Goal: Complete application form

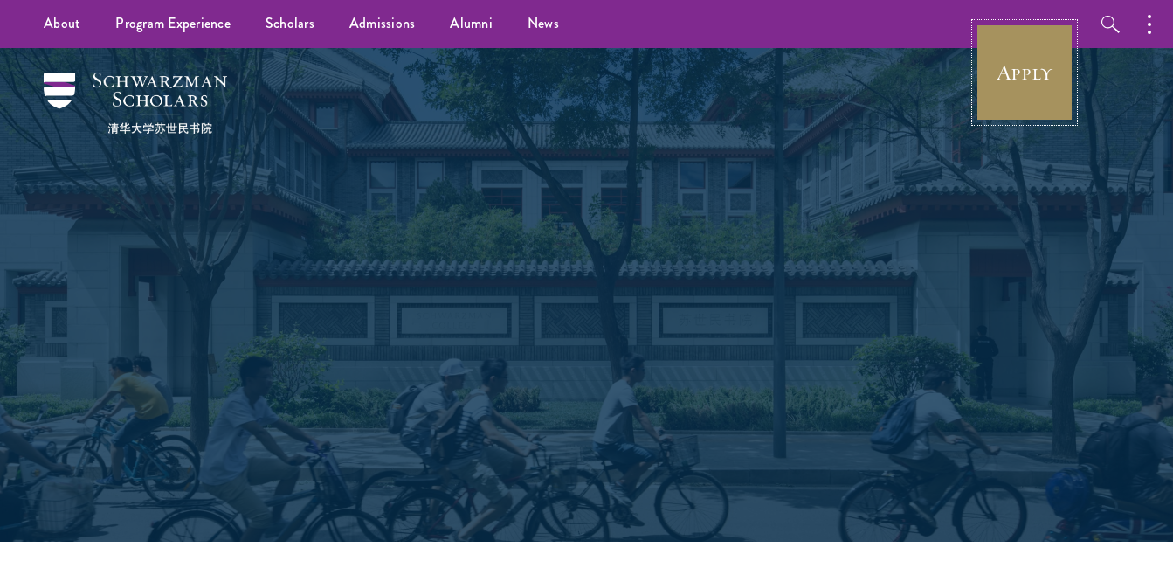
click at [1018, 73] on link "Apply" at bounding box center [1025, 73] width 98 height 98
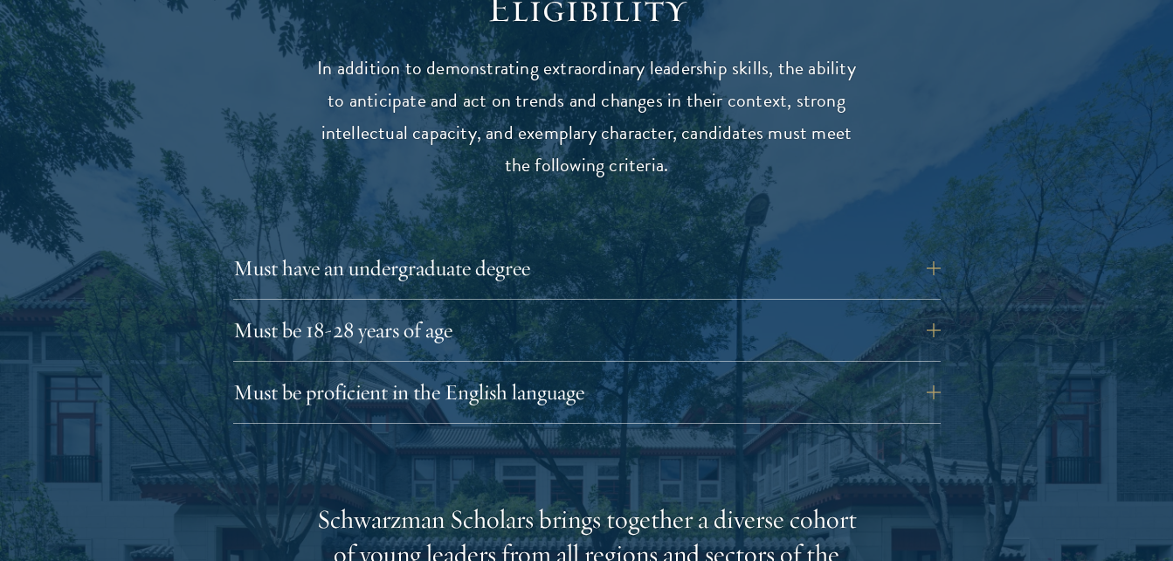
scroll to position [2316, 0]
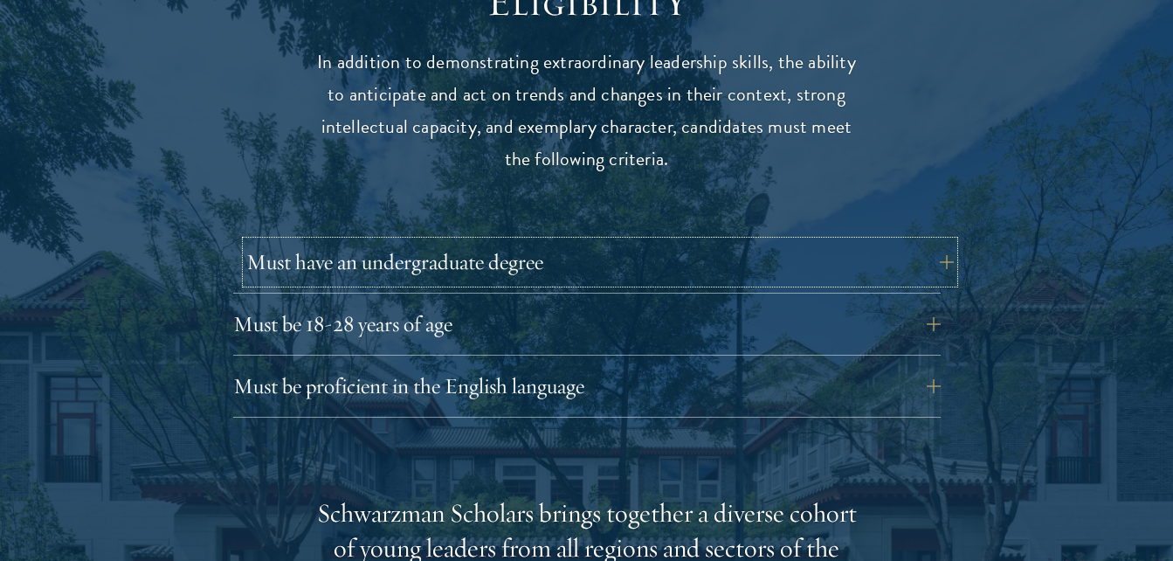
click at [502, 241] on button "Must have an undergraduate degree" at bounding box center [600, 262] width 708 height 42
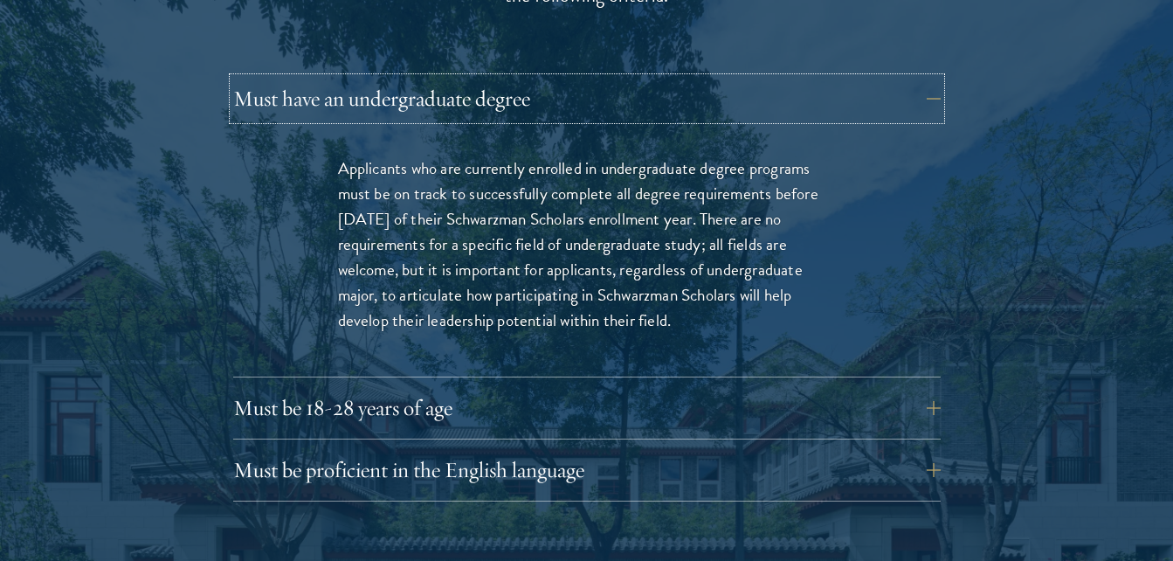
scroll to position [2481, 0]
click at [505, 385] on button "Must be 18-28 years of age" at bounding box center [600, 406] width 708 height 42
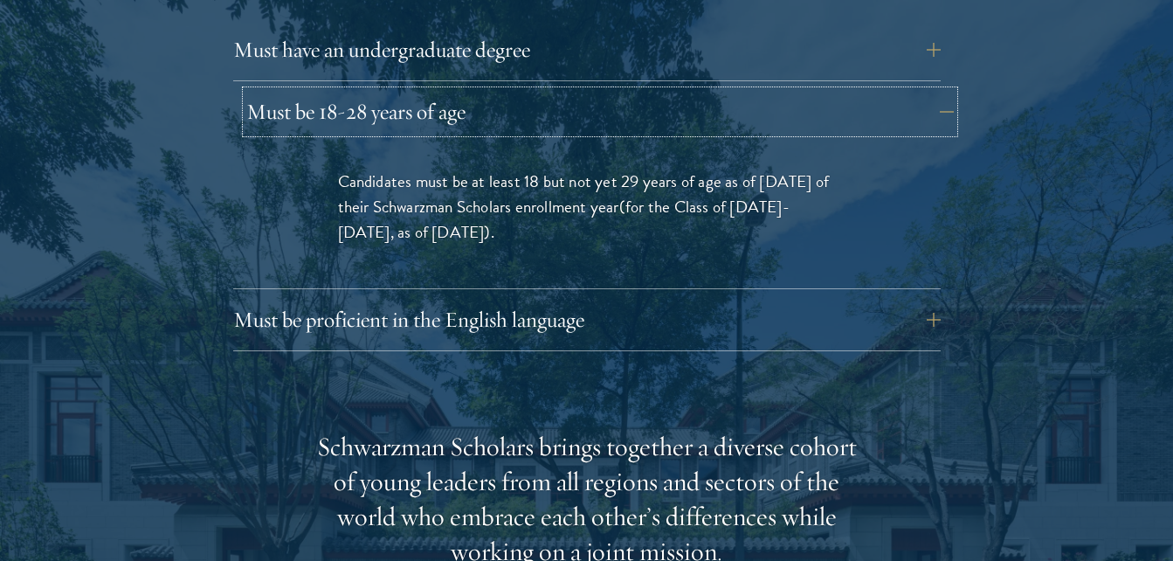
scroll to position [2530, 0]
click at [484, 297] on button "Must be proficient in the English language" at bounding box center [600, 318] width 708 height 42
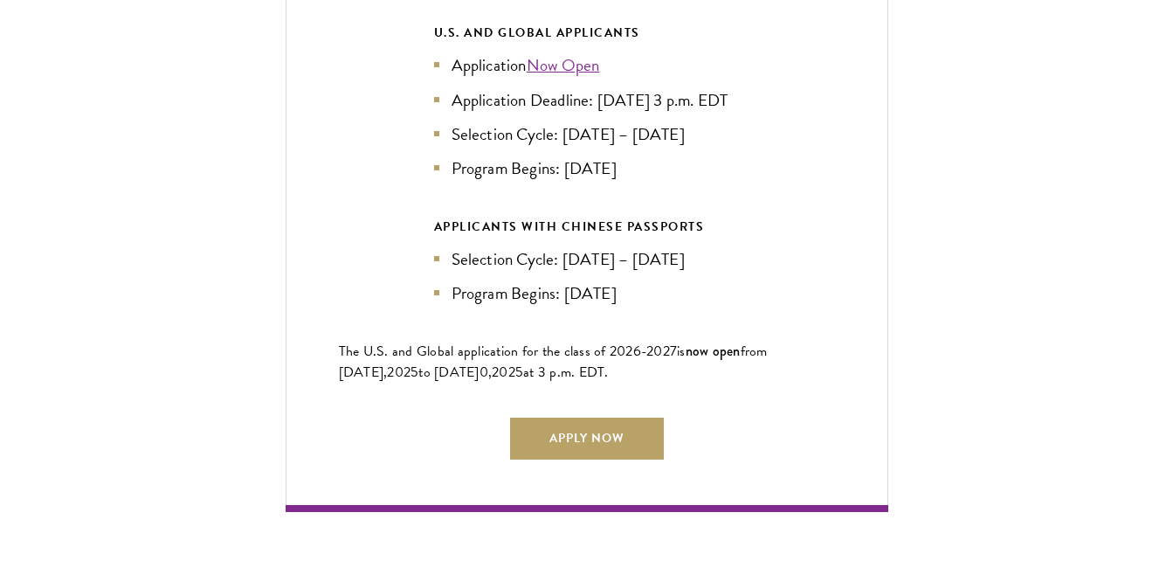
scroll to position [4418, 0]
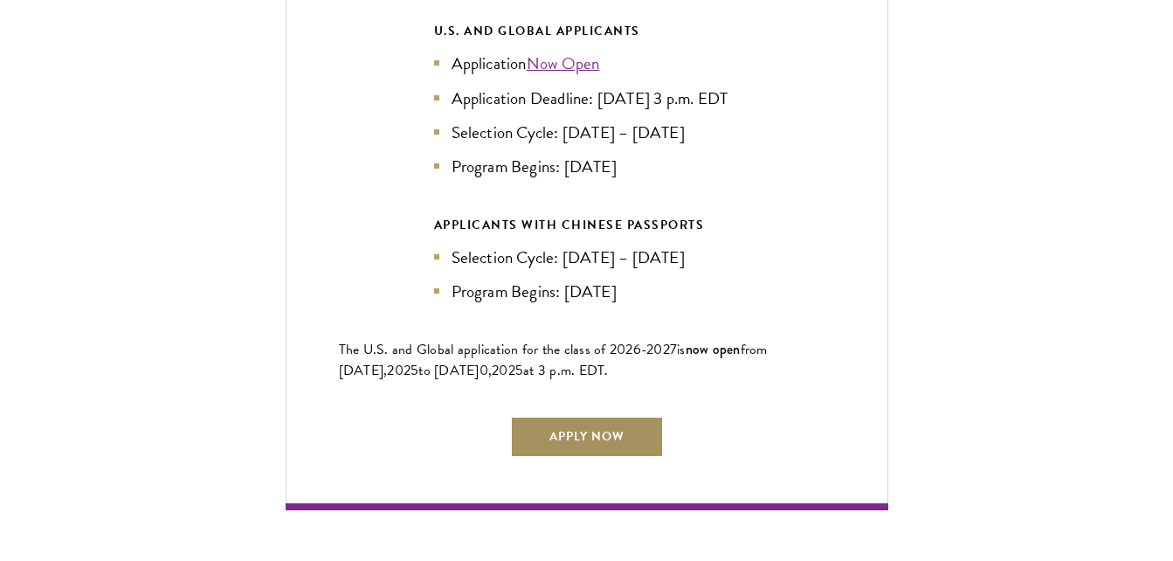
click at [577, 428] on link "Apply Now" at bounding box center [587, 437] width 154 height 42
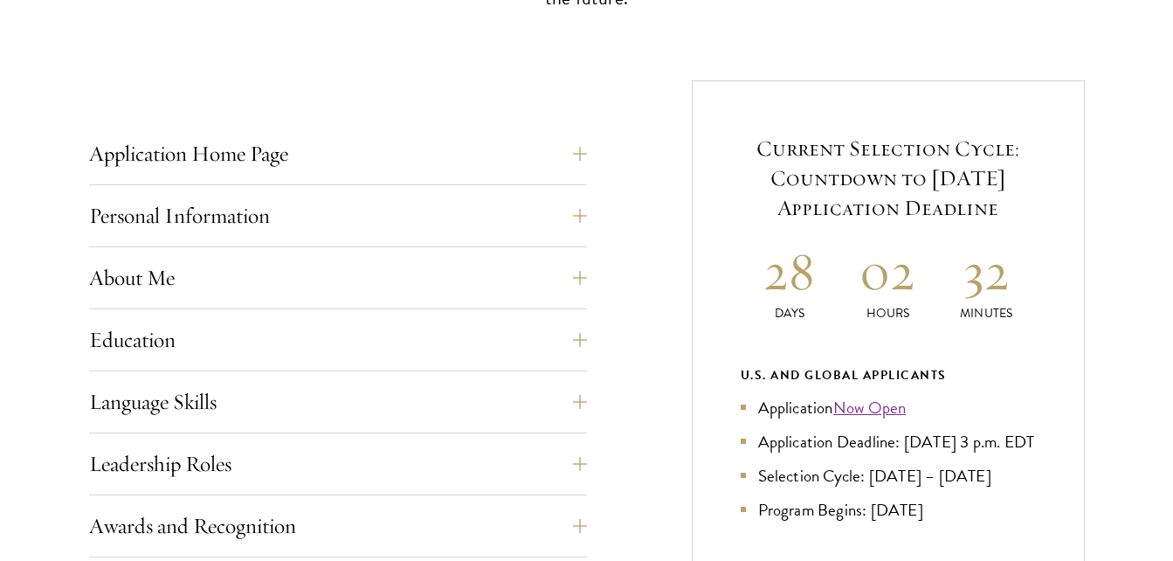
scroll to position [627, 0]
click at [300, 162] on button "Application Home Page" at bounding box center [351, 153] width 498 height 42
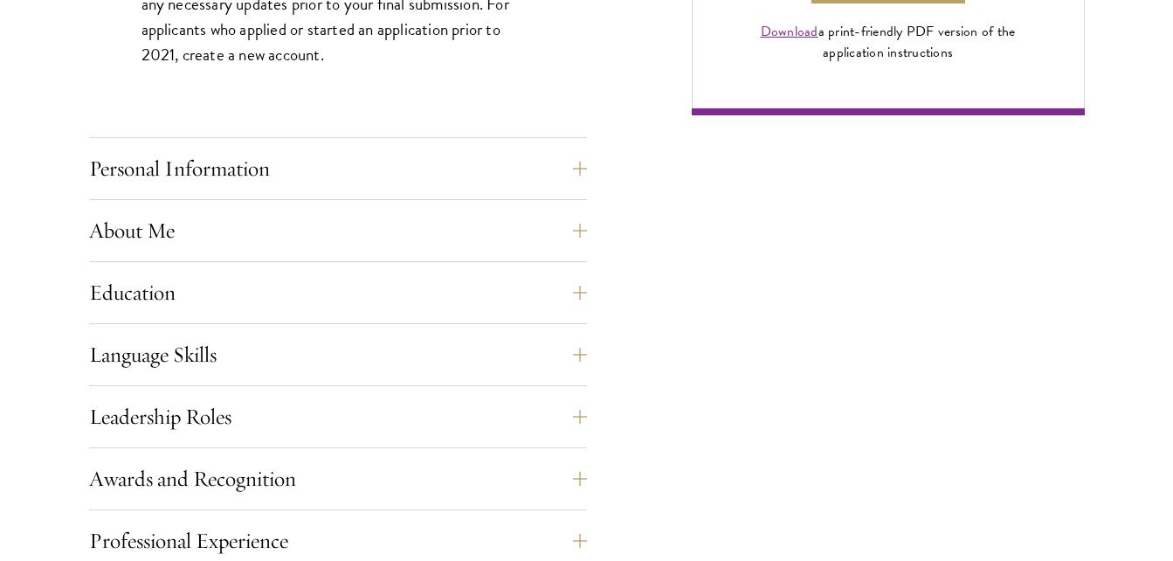
scroll to position [1454, 0]
click at [300, 162] on button "Personal Information" at bounding box center [338, 168] width 498 height 42
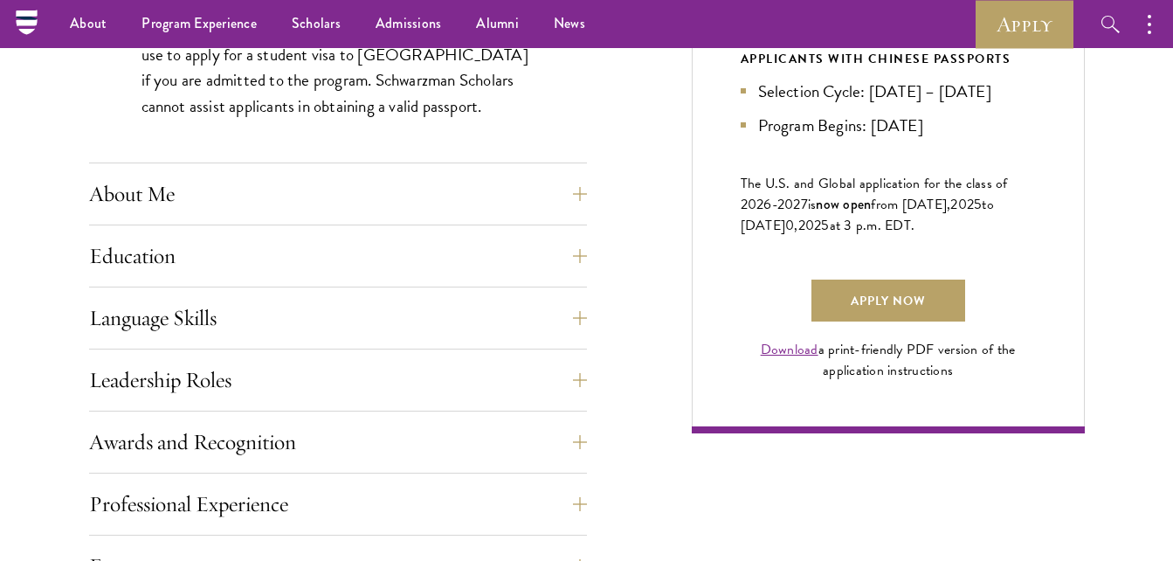
scroll to position [1127, 0]
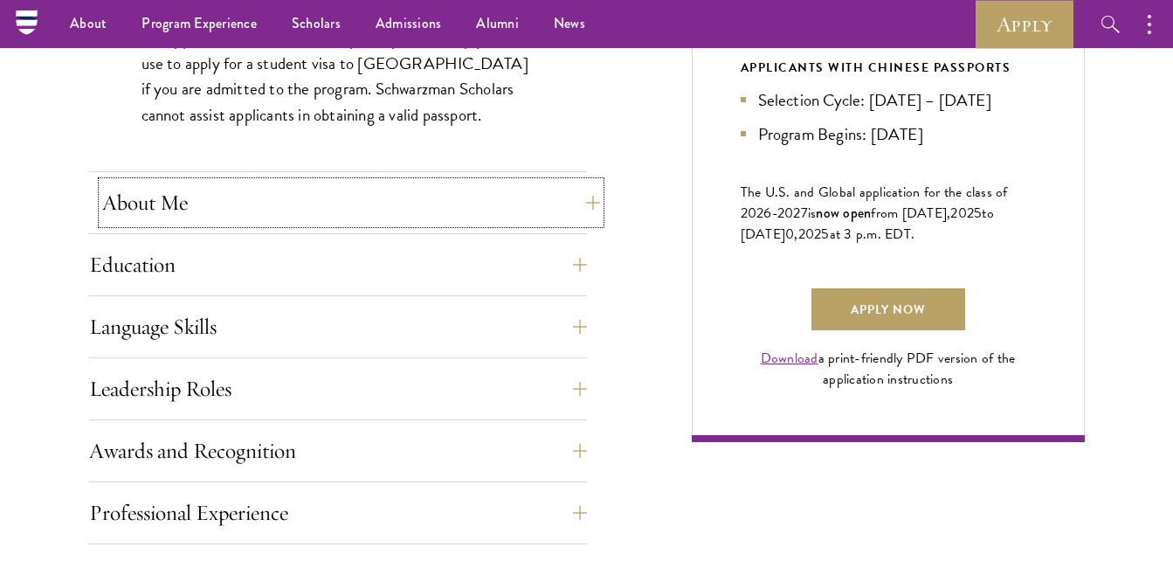
click at [367, 193] on button "About Me" at bounding box center [351, 203] width 498 height 42
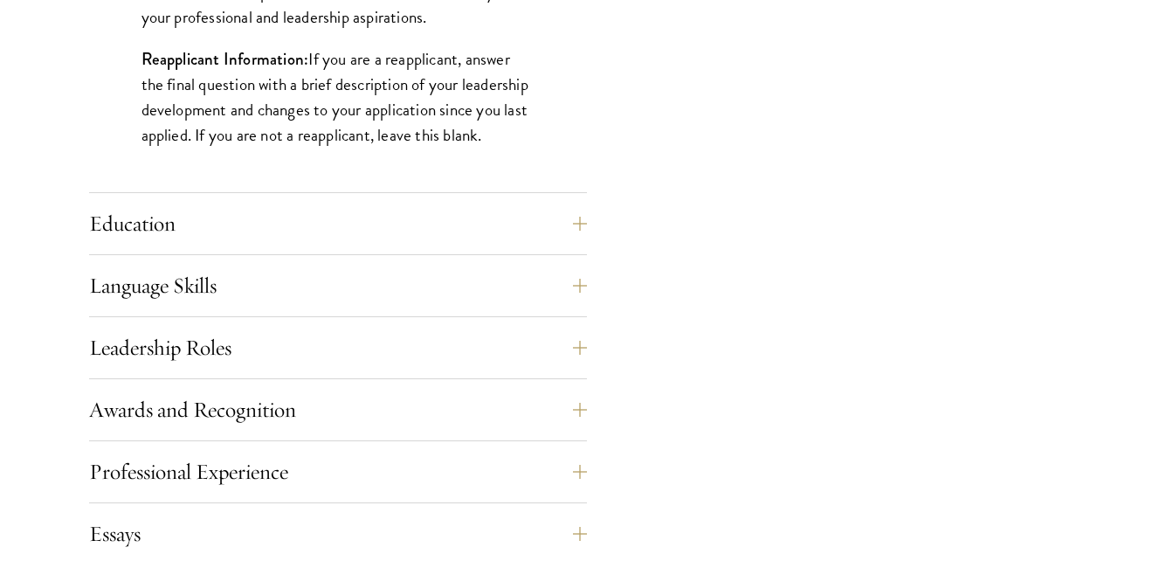
scroll to position [1591, 0]
click at [487, 216] on button "Education" at bounding box center [351, 223] width 498 height 42
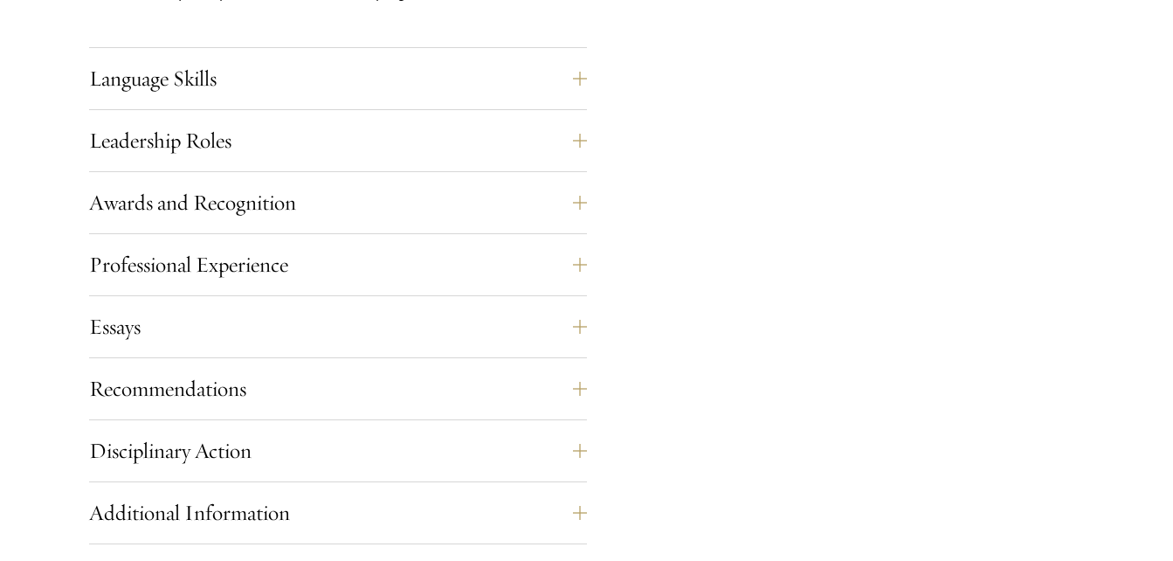
scroll to position [3008, 0]
click at [377, 89] on button "Language Skills" at bounding box center [351, 78] width 498 height 42
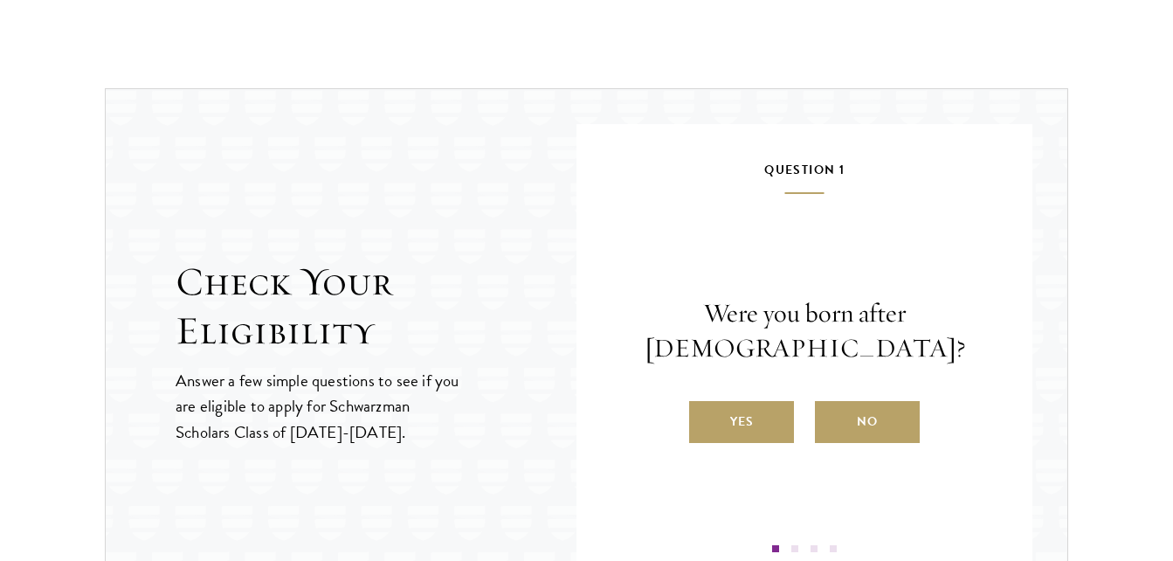
scroll to position [2681, 0]
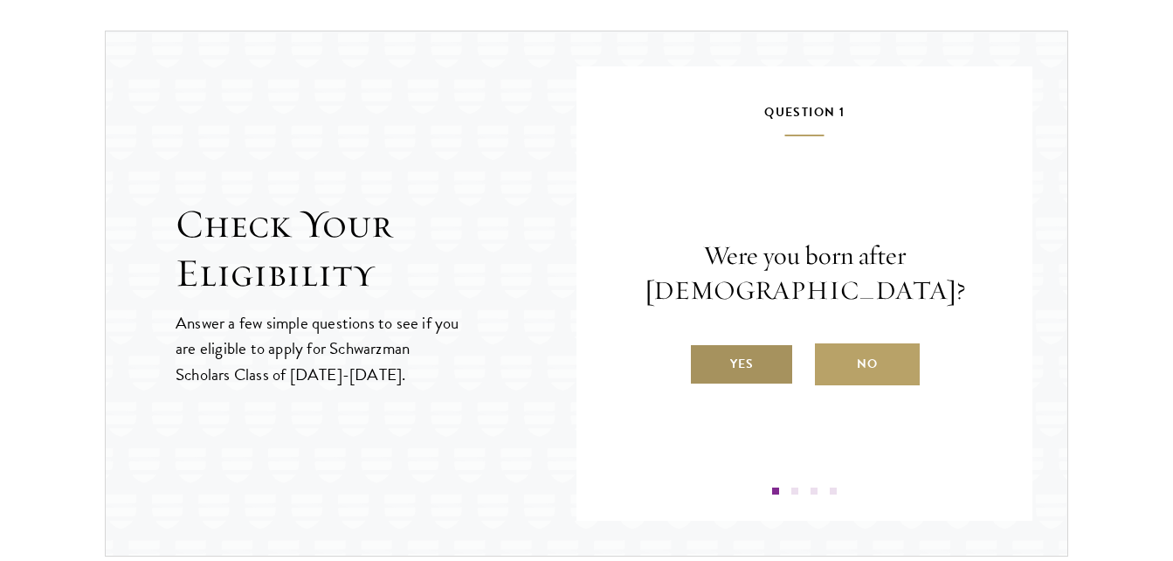
click at [737, 373] on label "Yes" at bounding box center [741, 364] width 105 height 42
click at [705, 361] on input "Yes" at bounding box center [697, 353] width 16 height 16
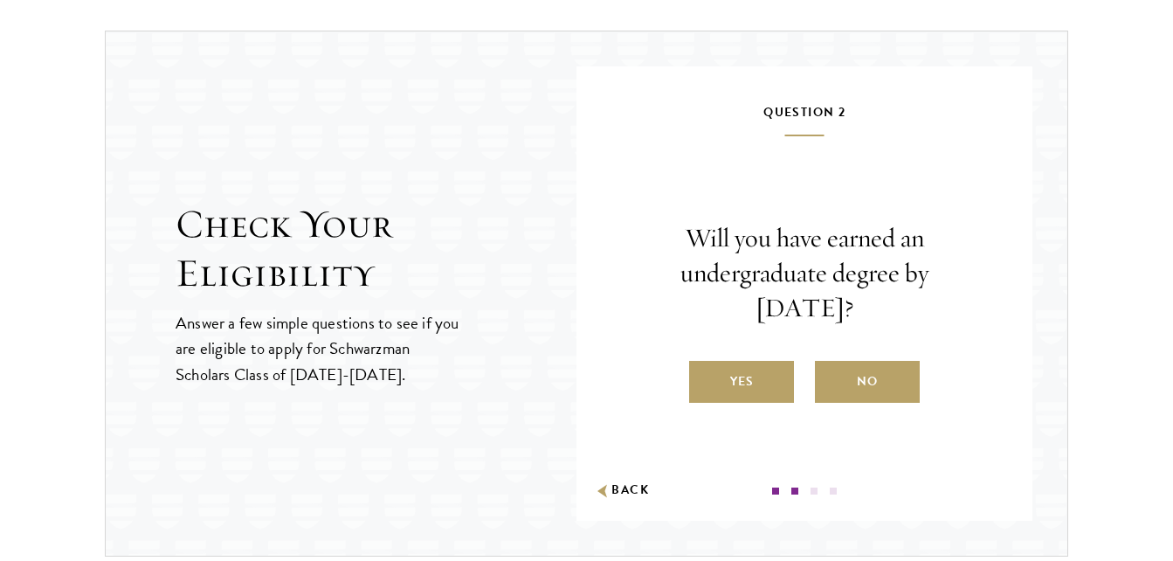
click at [737, 373] on label "Yes" at bounding box center [741, 382] width 105 height 42
click at [705, 373] on input "Yes" at bounding box center [697, 371] width 16 height 16
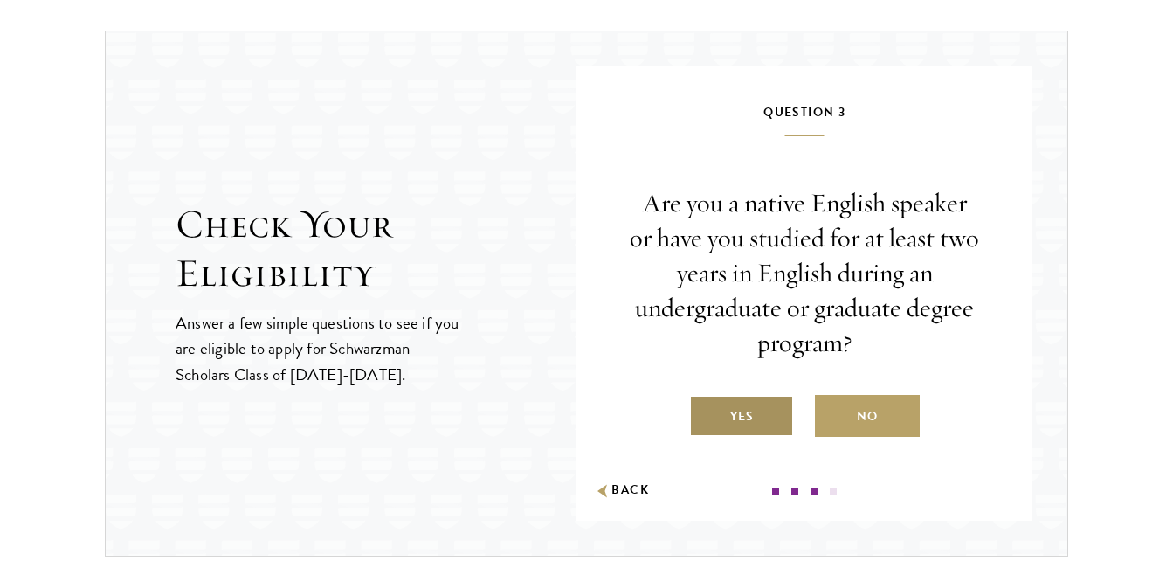
click at [729, 422] on label "Yes" at bounding box center [741, 416] width 105 height 42
click at [705, 413] on input "Yes" at bounding box center [697, 405] width 16 height 16
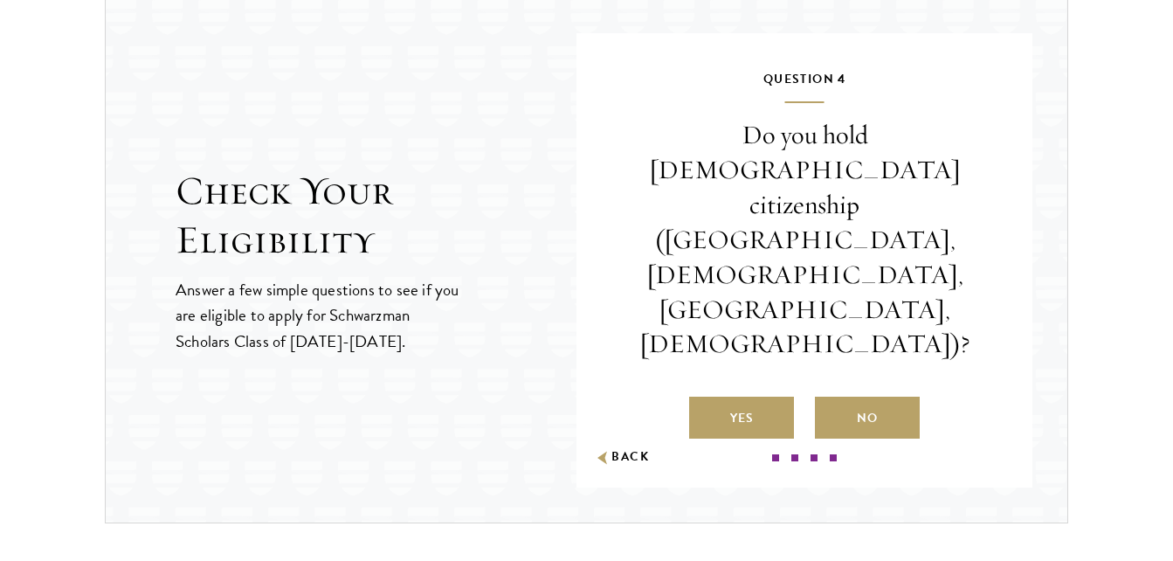
scroll to position [2715, 0]
click at [853, 396] on label "No" at bounding box center [867, 417] width 105 height 42
click at [831, 398] on input "No" at bounding box center [823, 406] width 16 height 16
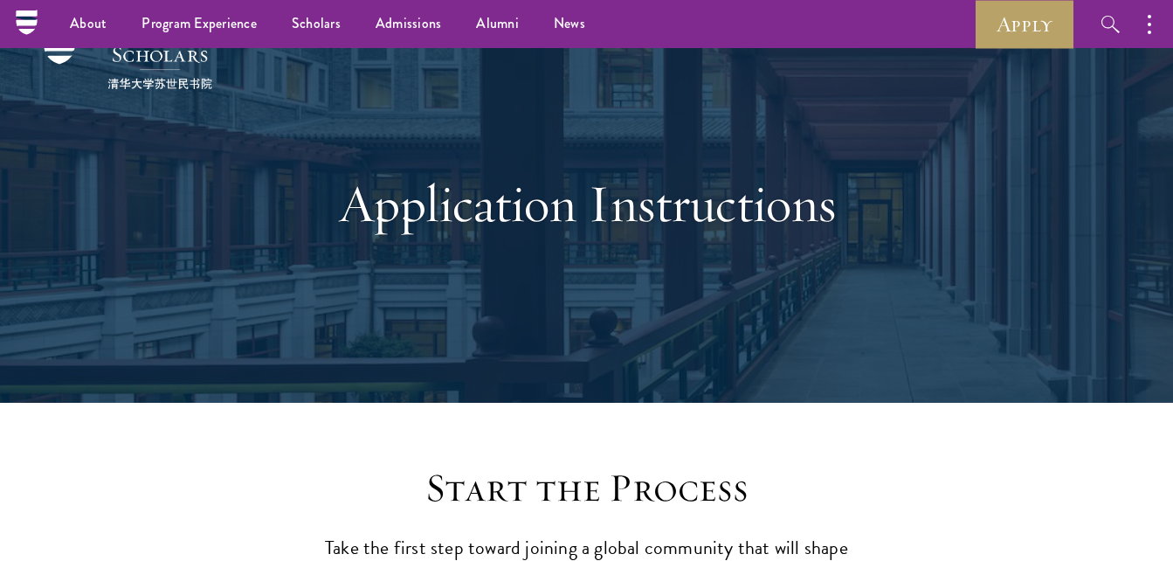
scroll to position [0, 0]
